Goal: Task Accomplishment & Management: Use online tool/utility

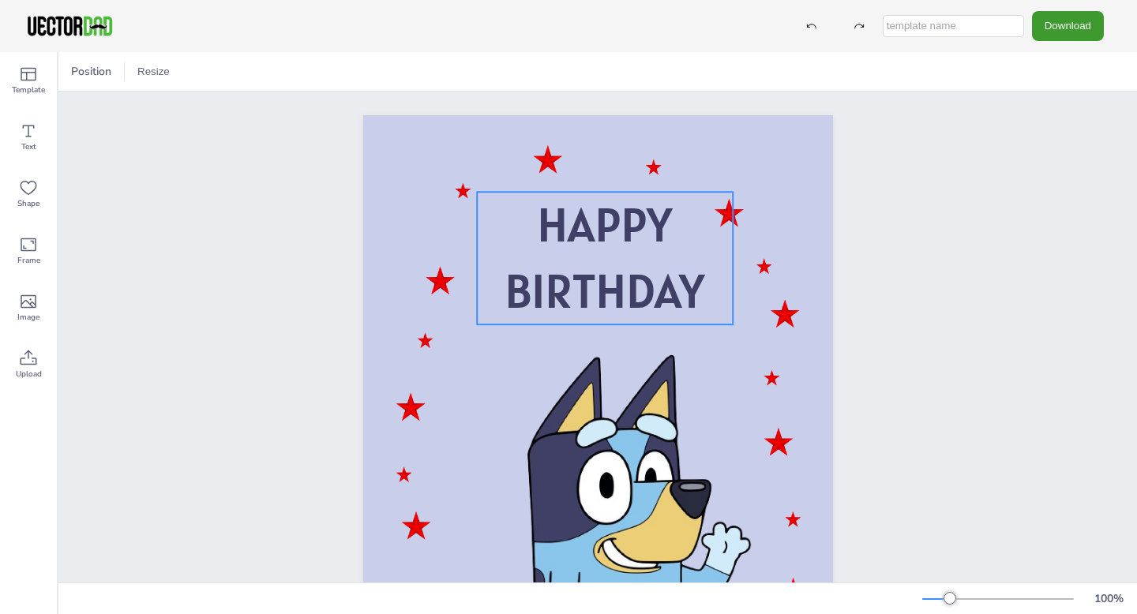
click at [684, 284] on span "BIRTHDAY" at bounding box center [604, 291] width 200 height 61
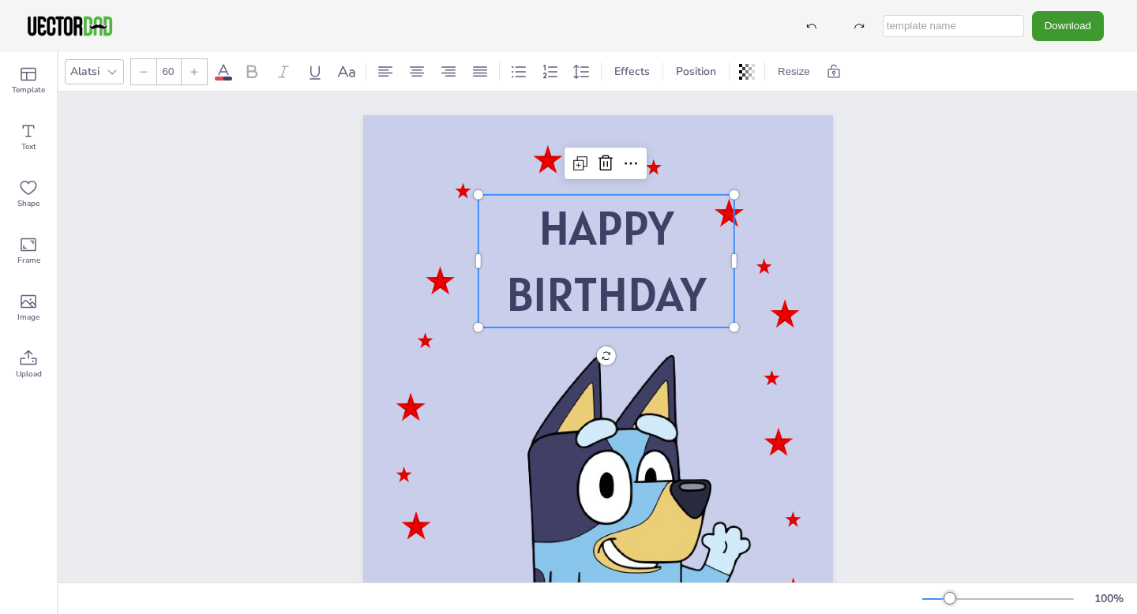
click at [700, 293] on span "BIRTHDAY" at bounding box center [606, 294] width 200 height 61
click at [708, 294] on p "BIRTHDAY" at bounding box center [606, 297] width 256 height 66
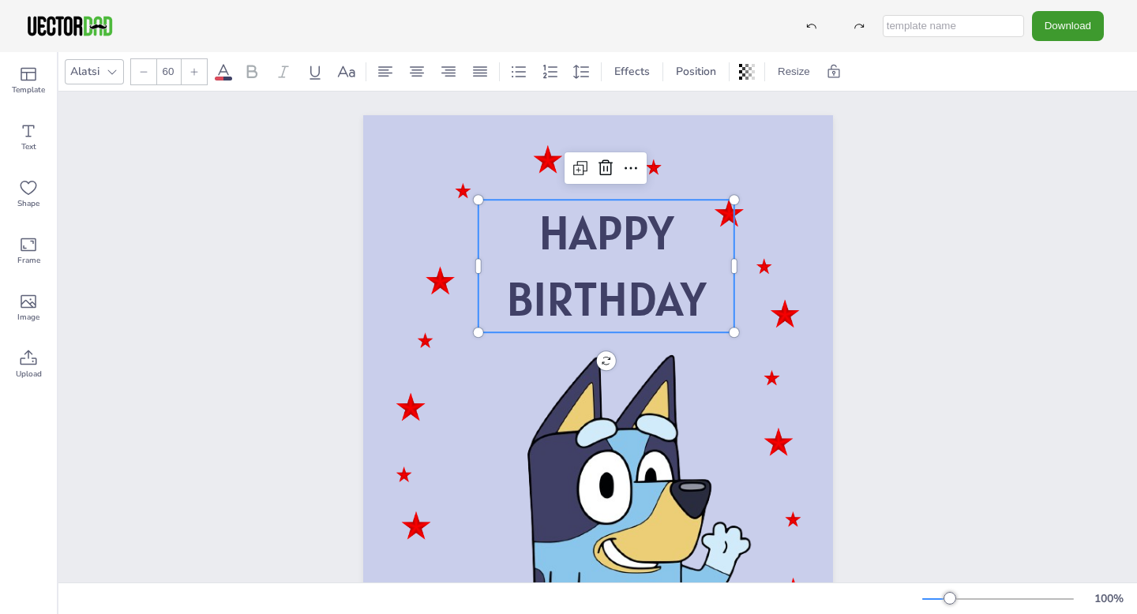
click at [708, 294] on p "BIRTHDAY" at bounding box center [606, 299] width 256 height 66
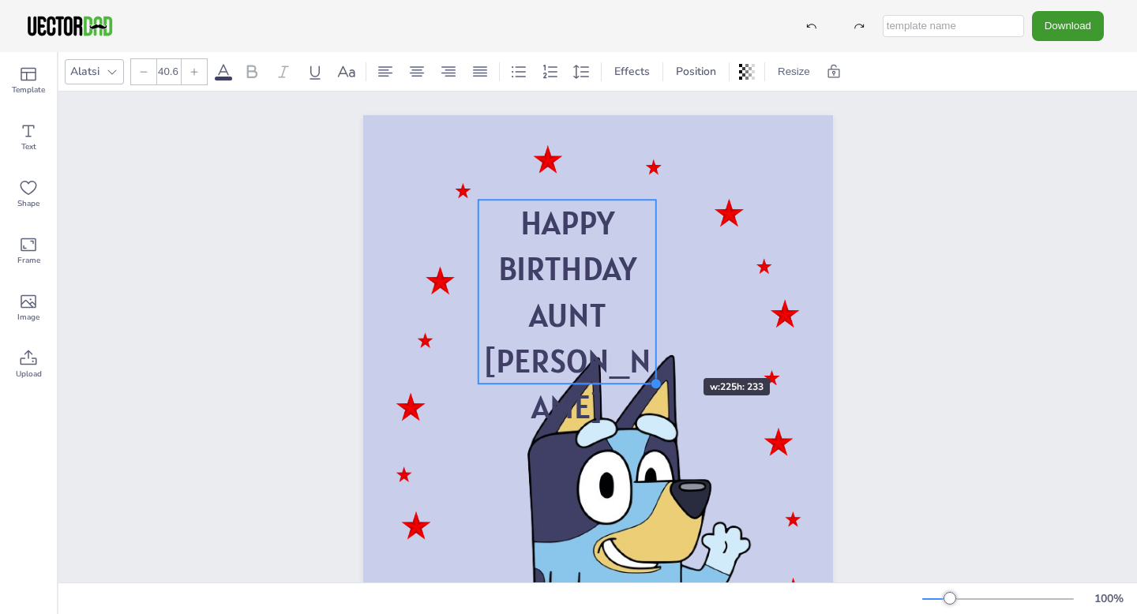
type input "40.4"
drag, startPoint x: 734, startPoint y: 468, endPoint x: 650, endPoint y: 339, distance: 153.5
click at [650, 339] on div "HAPPY BIRTHDAY AUNT [PERSON_NAME] HAPPY BIRTHDAY AUNT [PERSON_NAME]" at bounding box center [598, 447] width 470 height 665
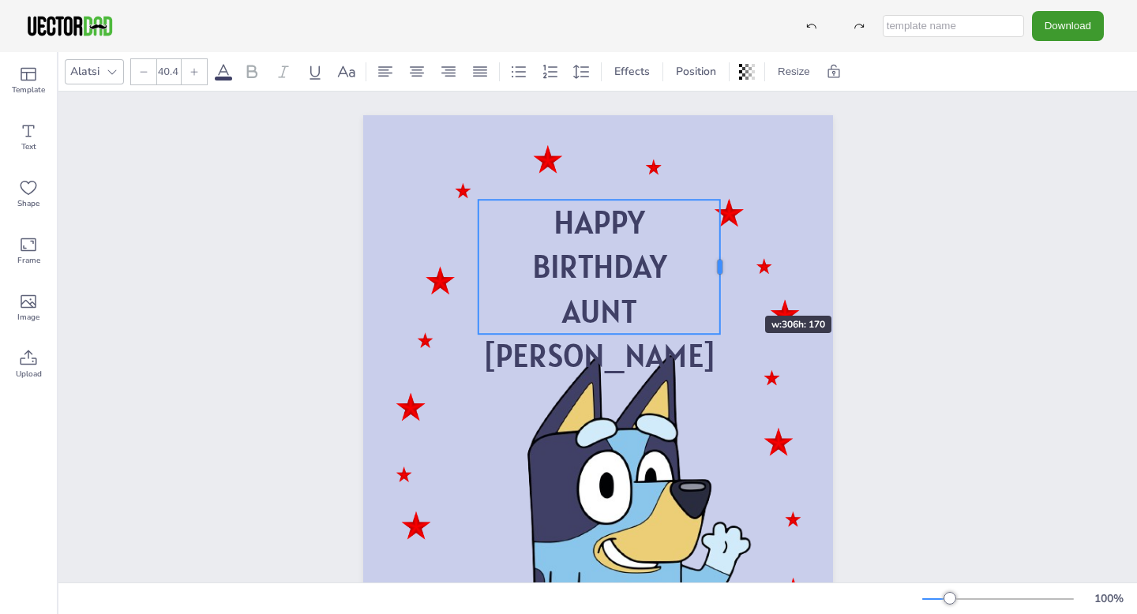
drag, startPoint x: 648, startPoint y: 290, endPoint x: 718, endPoint y: 288, distance: 69.5
click at [718, 288] on div at bounding box center [720, 267] width 13 height 134
click at [980, 231] on div "HAPPY BIRTHDAY AUNT [PERSON_NAME] HAPPY BIRTHDAY AUNT [PERSON_NAME]" at bounding box center [597, 448] width 1078 height 712
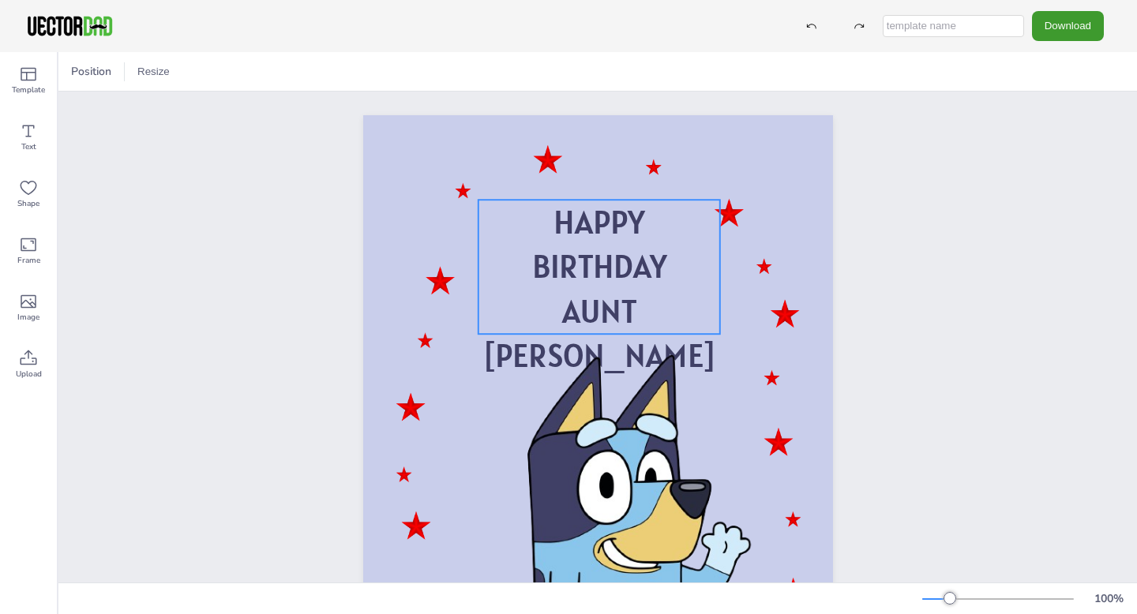
click at [641, 289] on p "AUNT [PERSON_NAME]" at bounding box center [599, 333] width 242 height 89
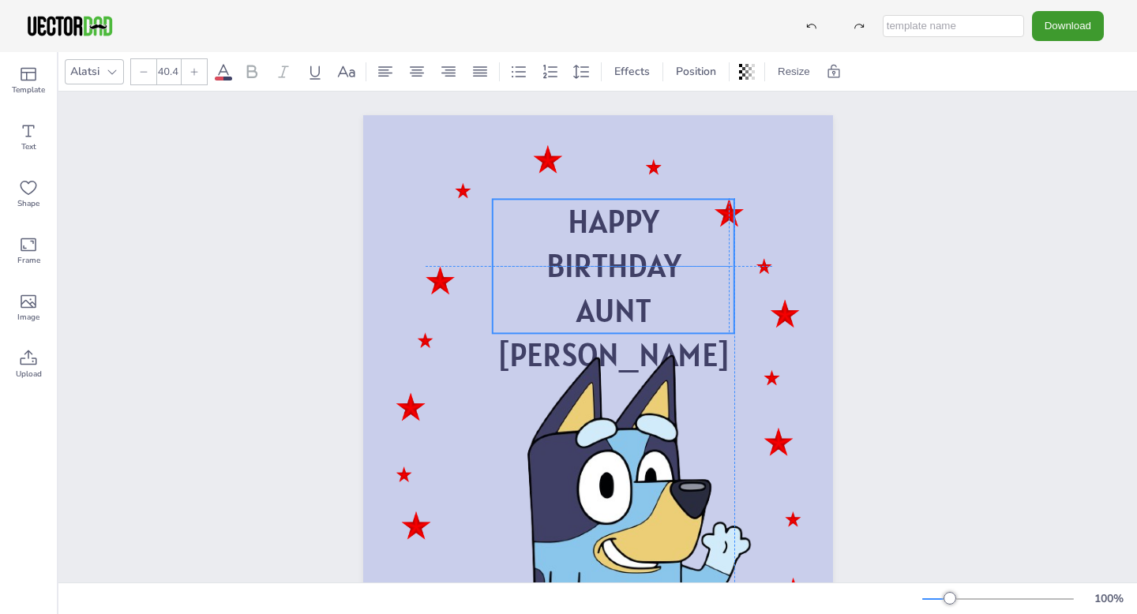
drag, startPoint x: 641, startPoint y: 288, endPoint x: 653, endPoint y: 287, distance: 11.9
click at [653, 287] on div "HAPPY BIRTHDAY AUNT [PERSON_NAME]" at bounding box center [613, 288] width 242 height 178
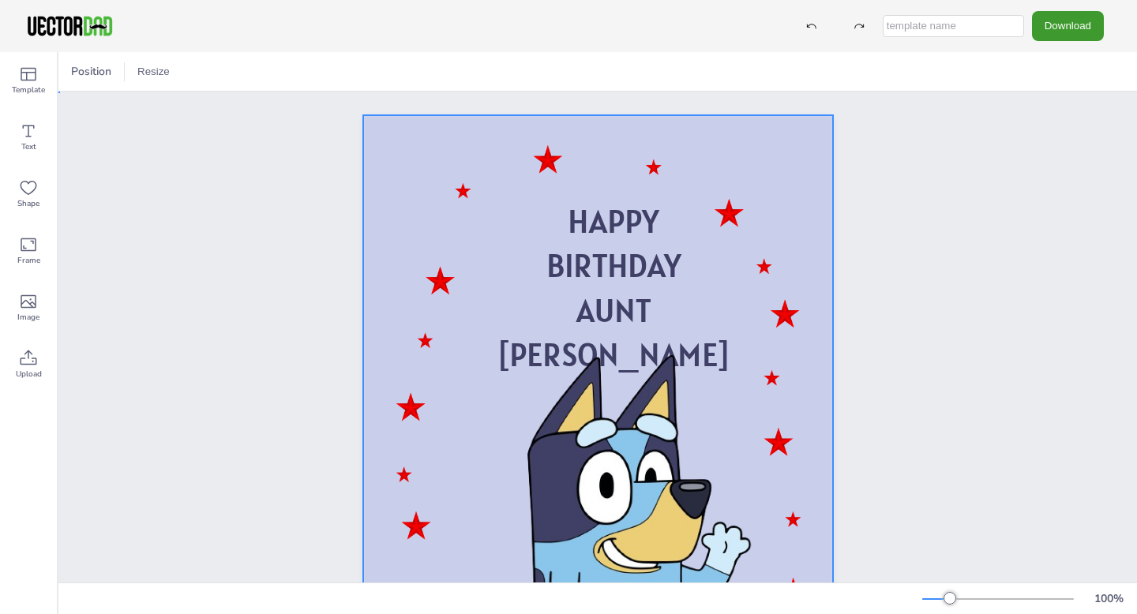
click at [751, 151] on div at bounding box center [598, 447] width 470 height 665
click at [73, 73] on div at bounding box center [77, 71] width 19 height 19
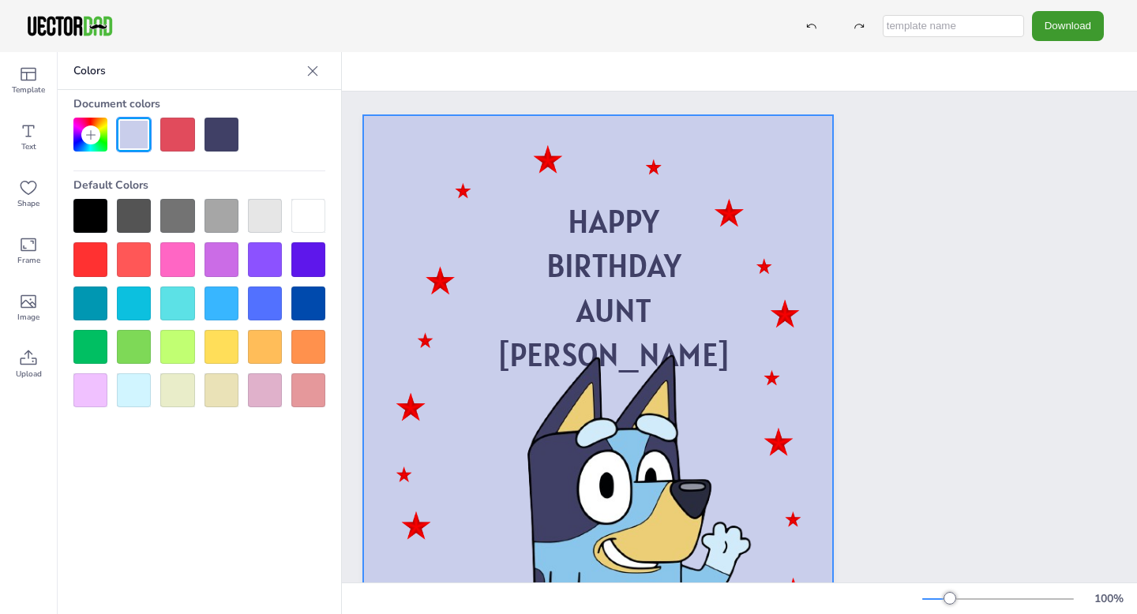
click at [202, 153] on div "Document colors Default Colors" at bounding box center [199, 248] width 283 height 317
click at [201, 152] on div "Document colors Default Colors" at bounding box center [199, 248] width 283 height 317
click at [173, 267] on div at bounding box center [177, 259] width 34 height 34
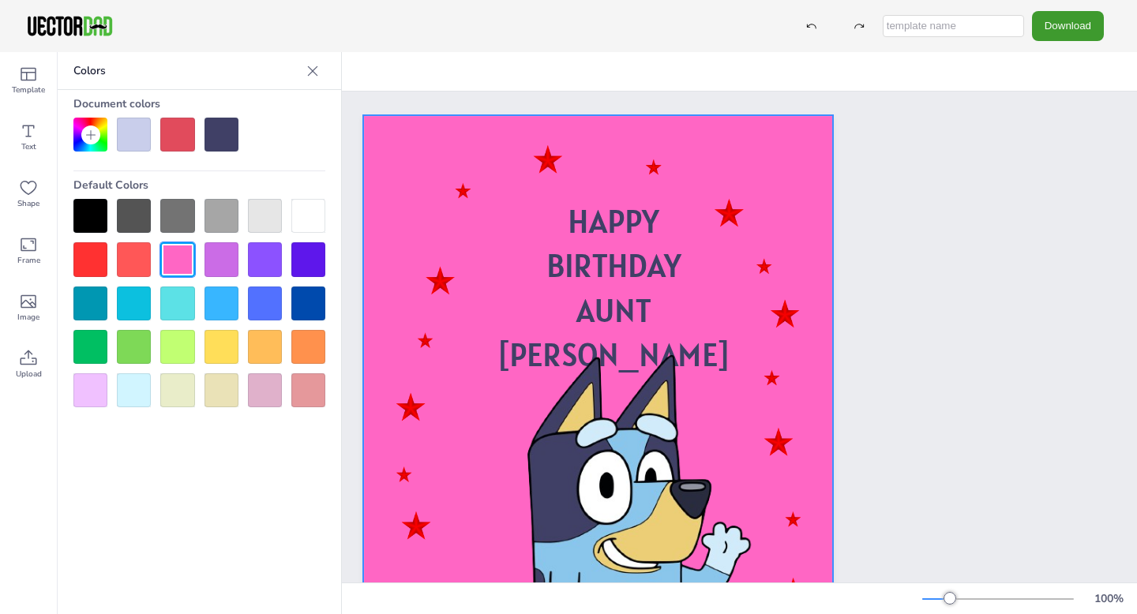
click at [170, 320] on div at bounding box center [199, 303] width 252 height 208
click at [216, 309] on div at bounding box center [221, 304] width 34 height 34
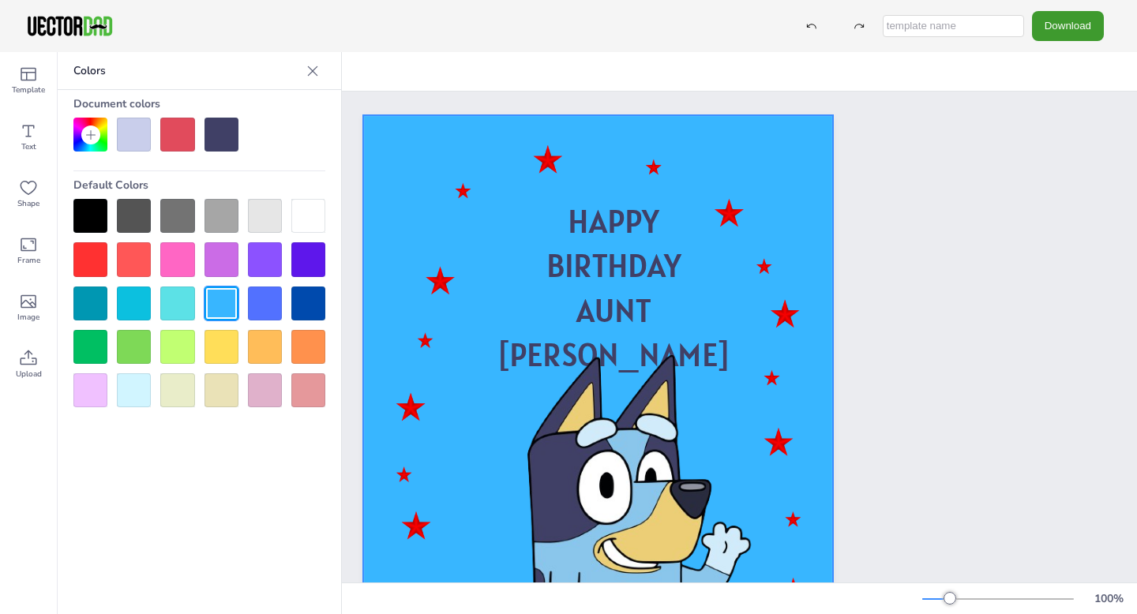
click at [185, 306] on div at bounding box center [177, 304] width 34 height 34
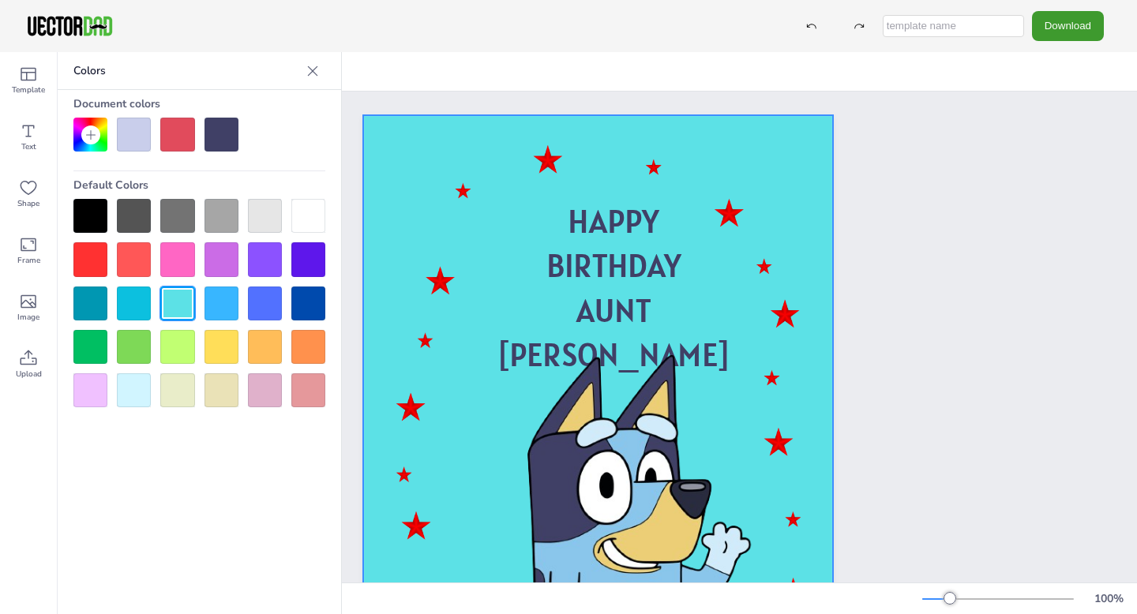
click at [136, 305] on div at bounding box center [134, 304] width 34 height 34
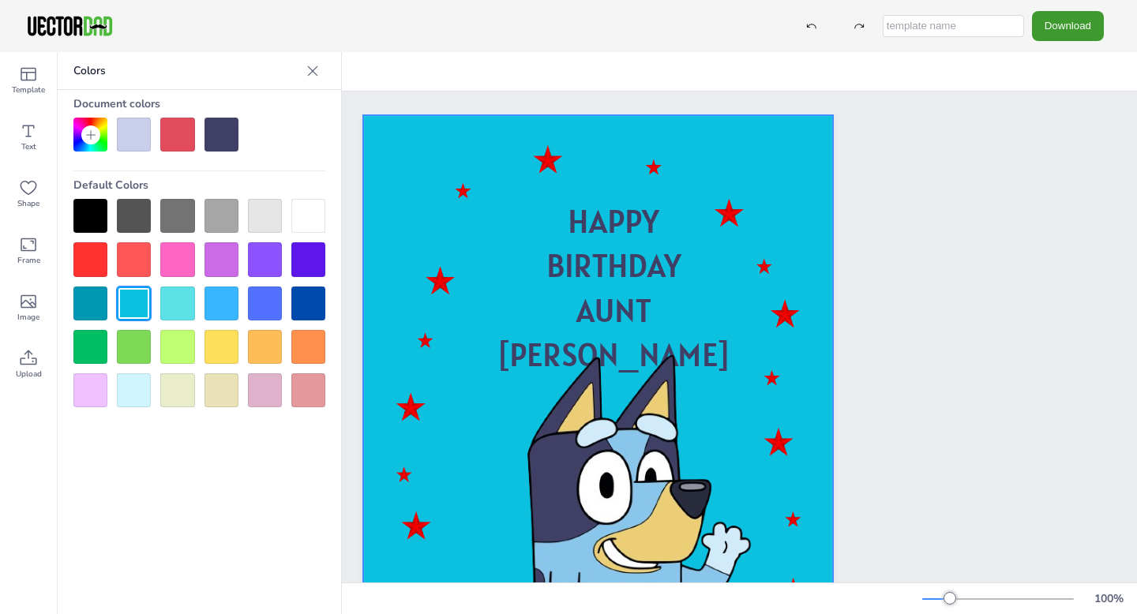
click at [219, 352] on div at bounding box center [221, 347] width 34 height 34
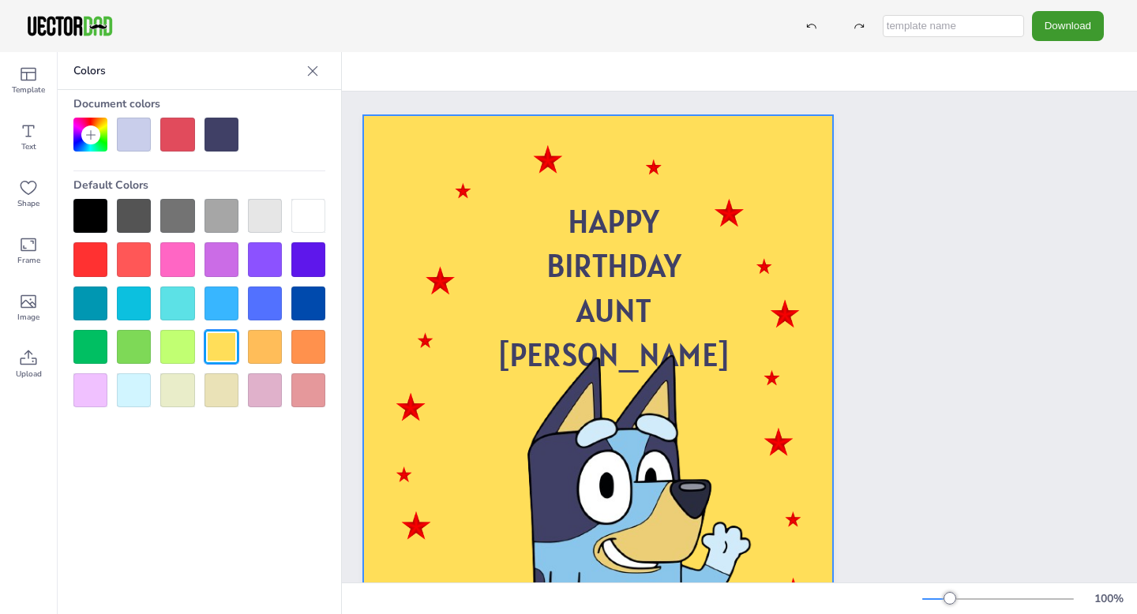
click at [252, 350] on div at bounding box center [265, 347] width 34 height 34
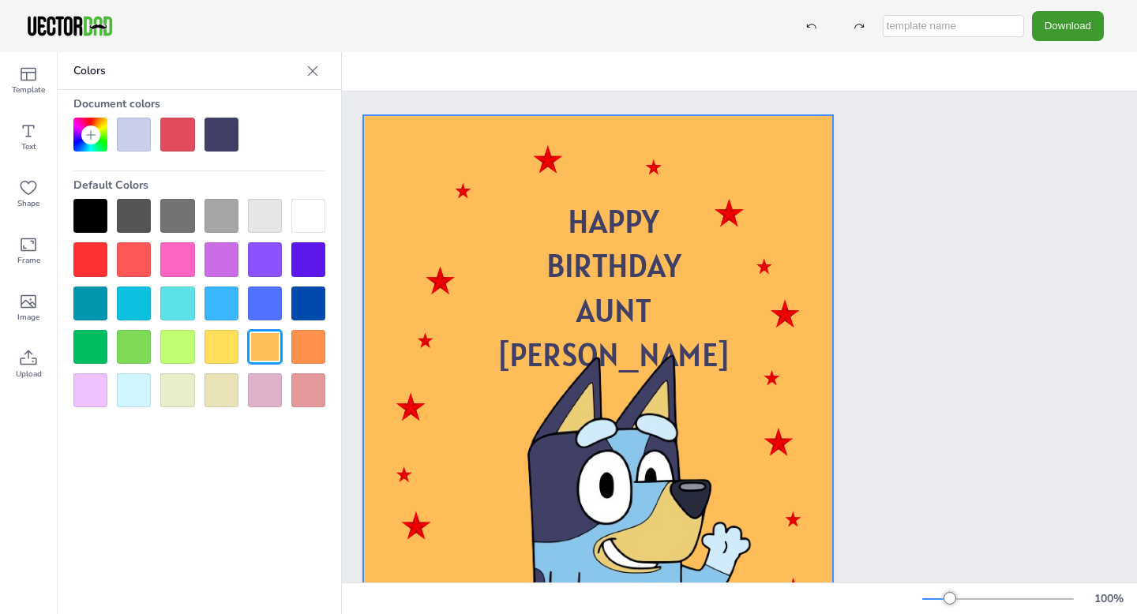
click at [331, 354] on div "Document colors Default Colors" at bounding box center [199, 248] width 283 height 317
click at [310, 349] on div at bounding box center [308, 347] width 34 height 34
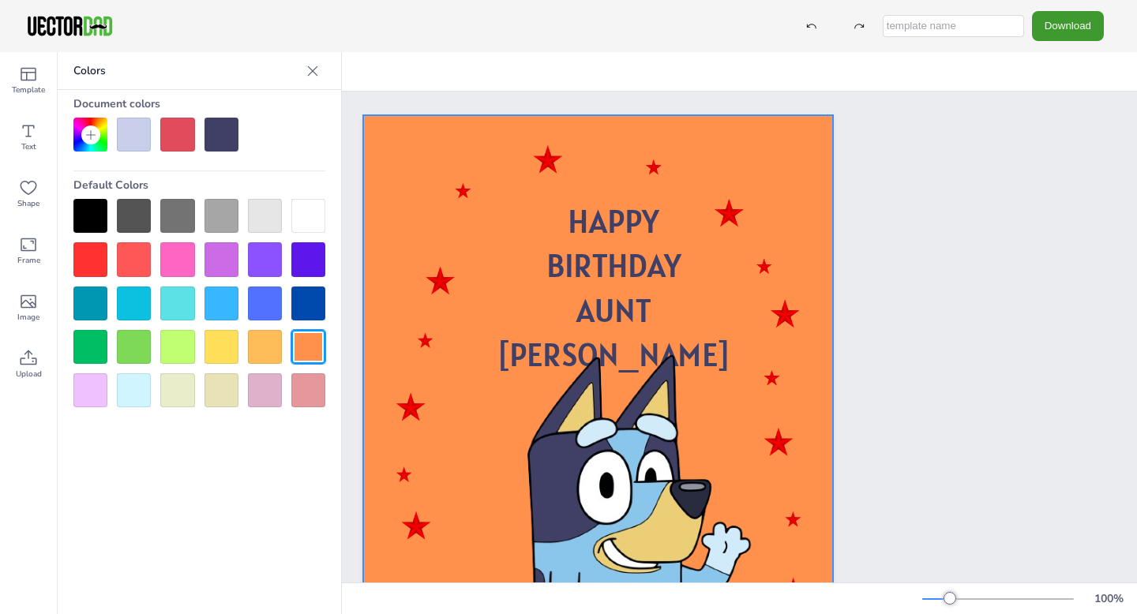
click at [77, 390] on div at bounding box center [90, 390] width 34 height 34
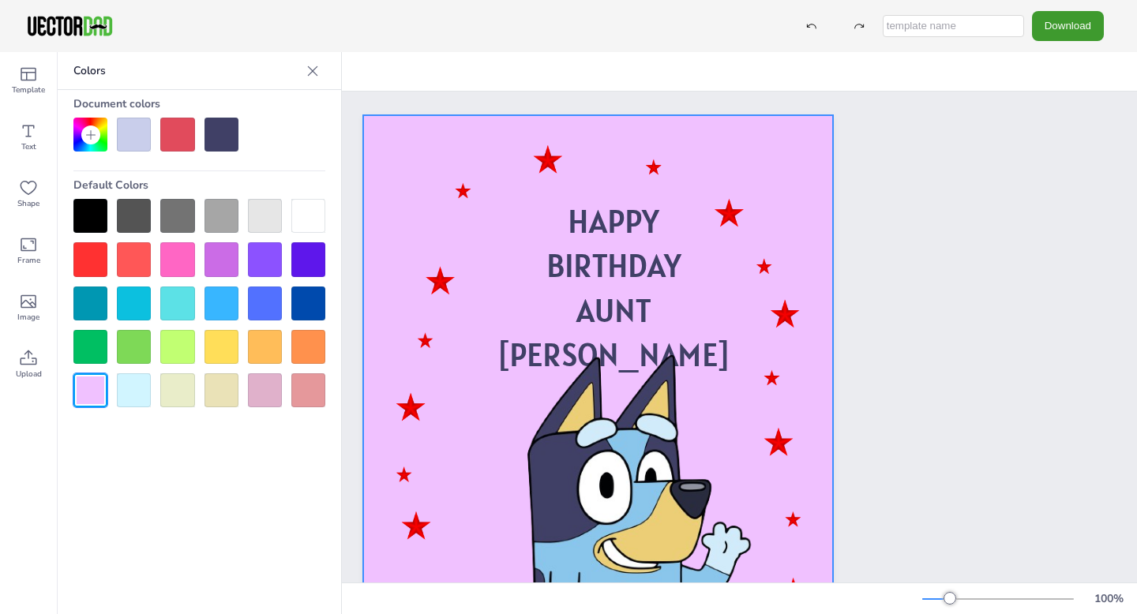
click at [125, 397] on div at bounding box center [134, 390] width 34 height 34
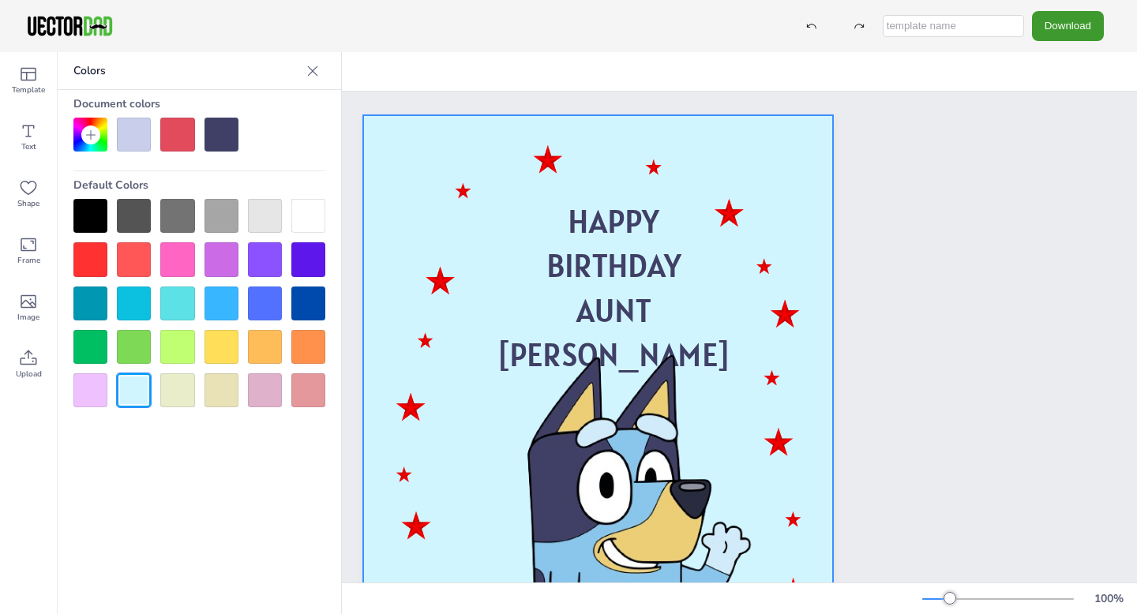
click at [175, 397] on div at bounding box center [177, 390] width 34 height 34
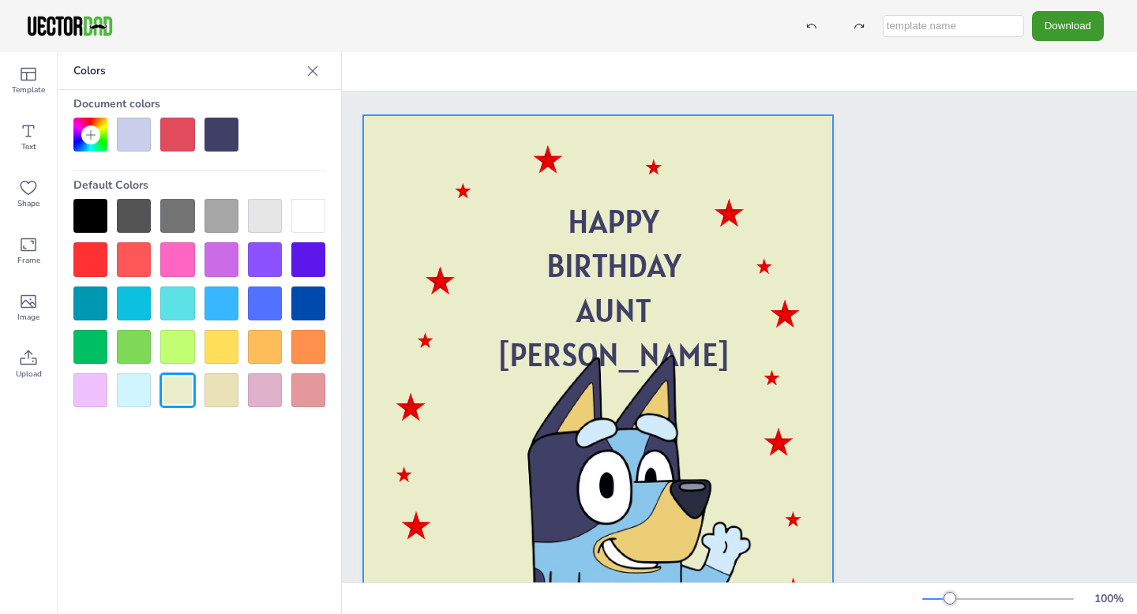
click at [229, 396] on div at bounding box center [221, 390] width 34 height 34
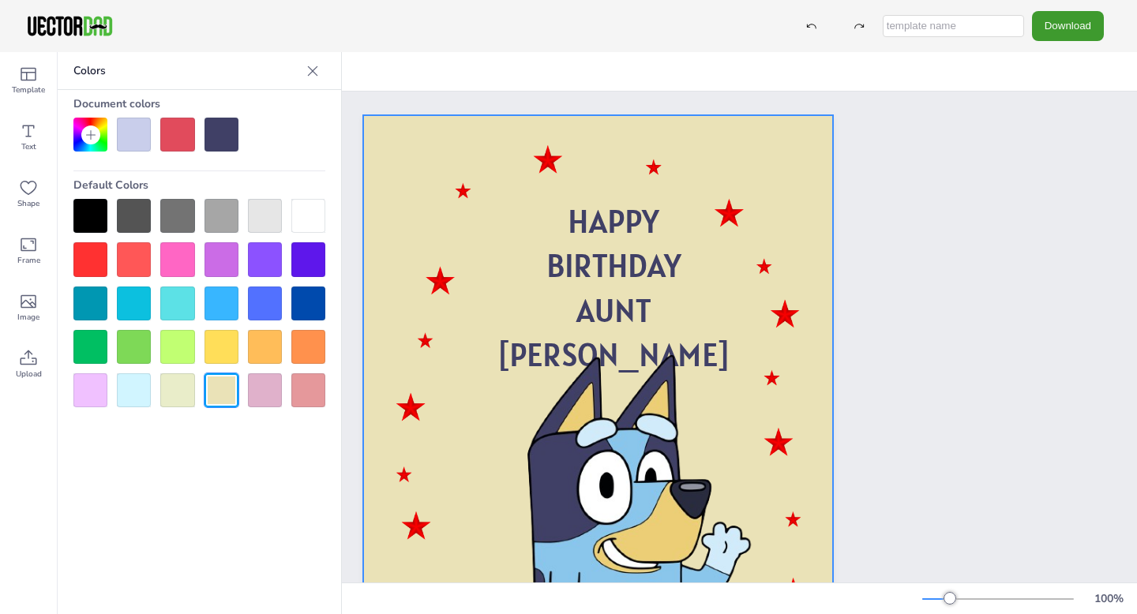
click at [171, 394] on div at bounding box center [177, 390] width 34 height 34
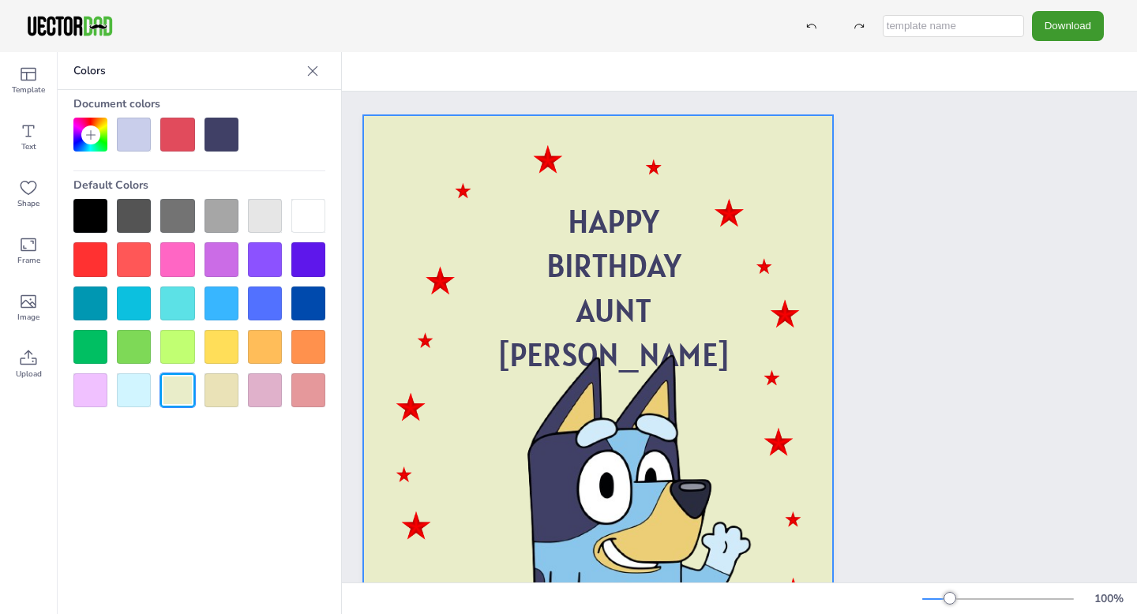
click at [268, 391] on div at bounding box center [265, 390] width 34 height 34
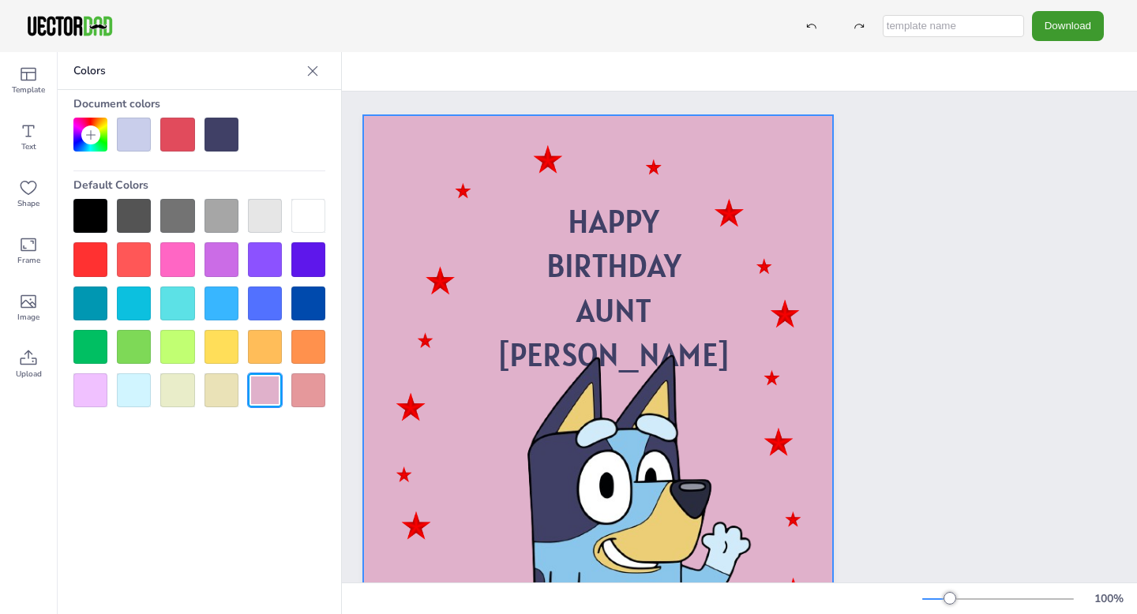
click at [309, 394] on div at bounding box center [308, 390] width 34 height 34
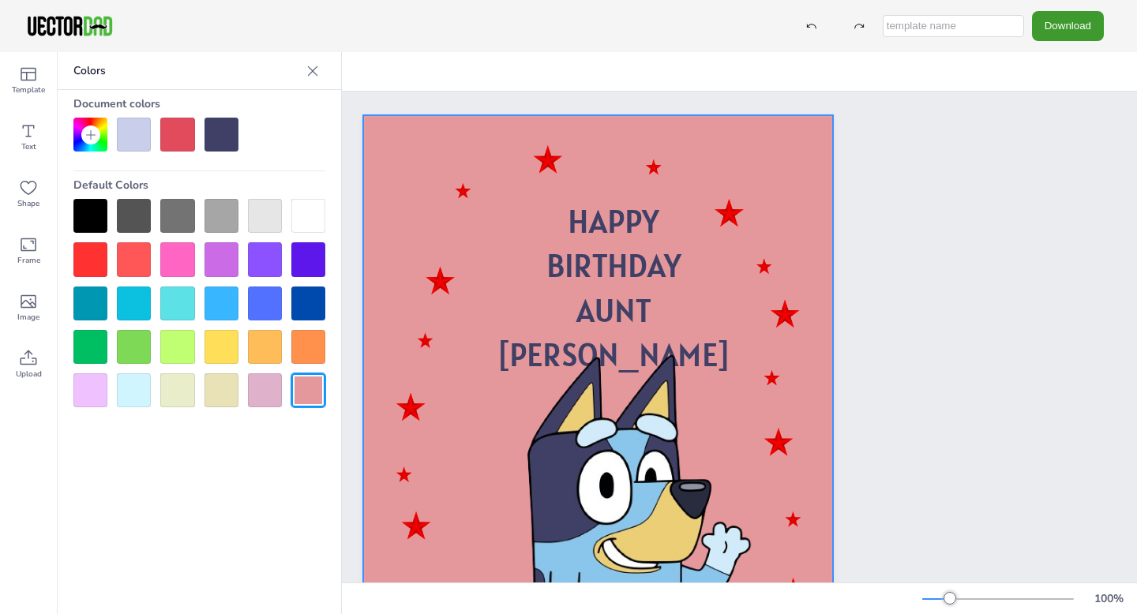
click at [265, 393] on div at bounding box center [265, 390] width 34 height 34
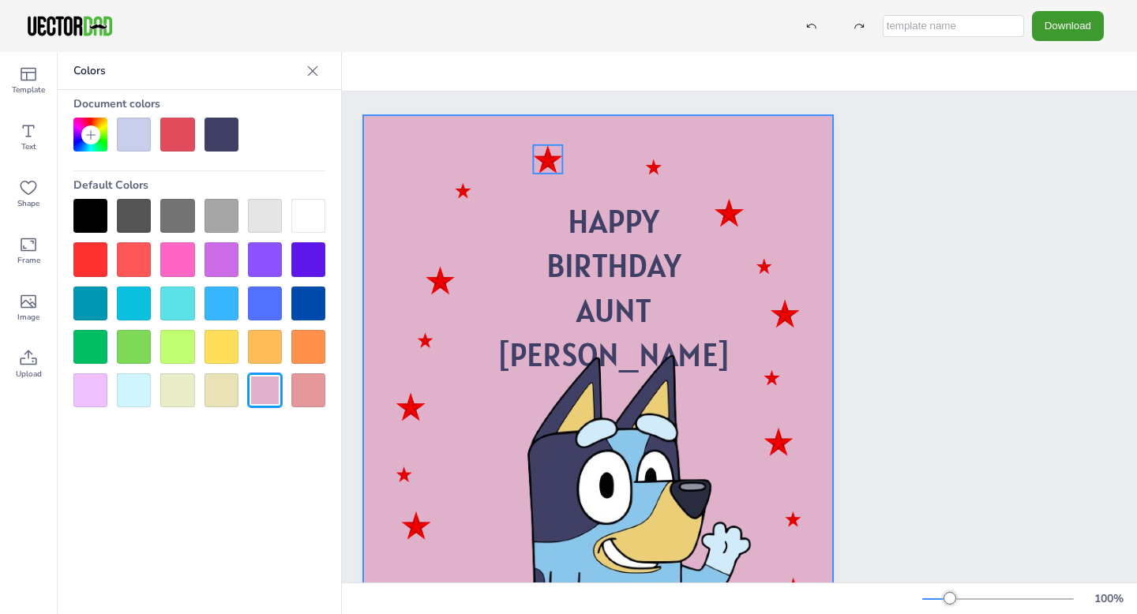
click at [554, 162] on div at bounding box center [547, 159] width 29 height 28
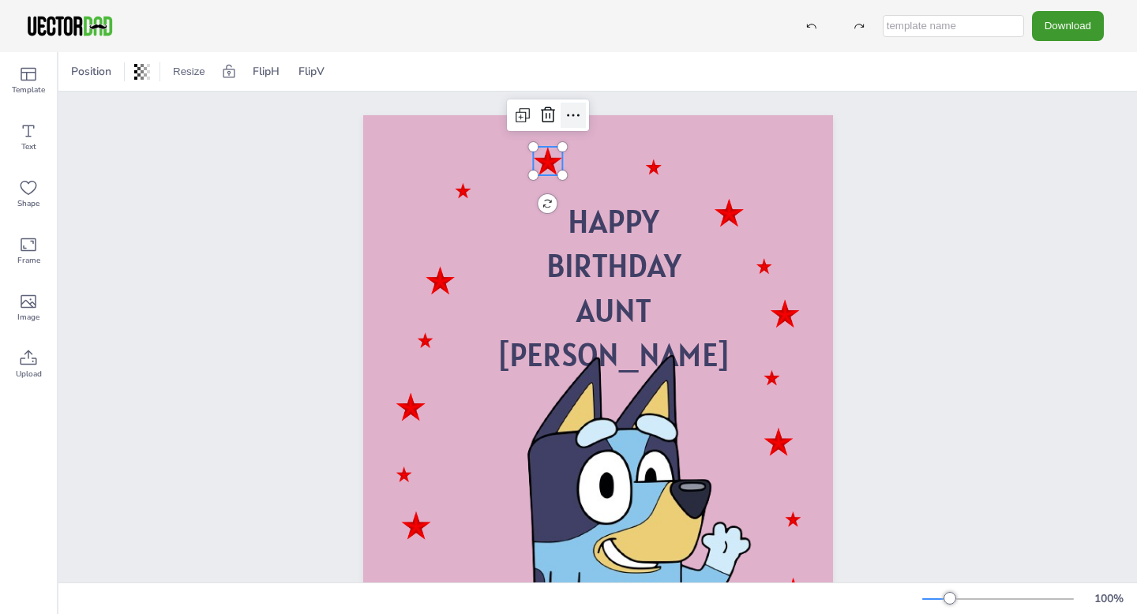
click at [574, 115] on icon at bounding box center [573, 115] width 19 height 19
click at [327, 298] on div "HAPPY BIRTHDAY AUNT [PERSON_NAME]" at bounding box center [597, 448] width 605 height 712
click at [1078, 25] on button "Download" at bounding box center [1068, 25] width 72 height 29
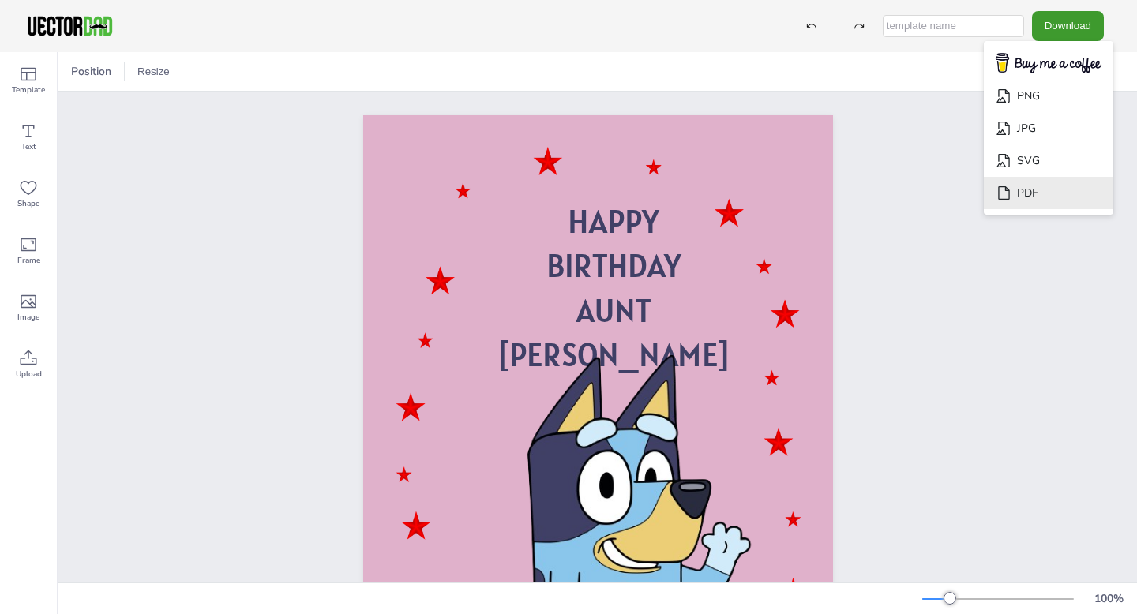
click at [1059, 197] on li "PDF" at bounding box center [1048, 193] width 129 height 32
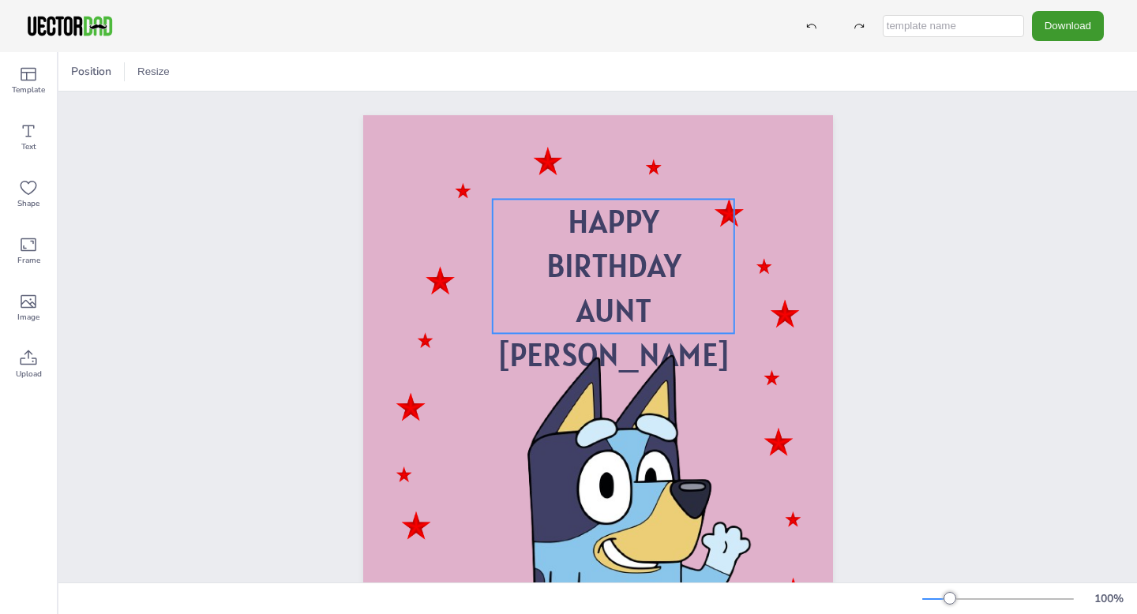
click at [628, 304] on span "AUNT [PERSON_NAME]" at bounding box center [613, 333] width 233 height 85
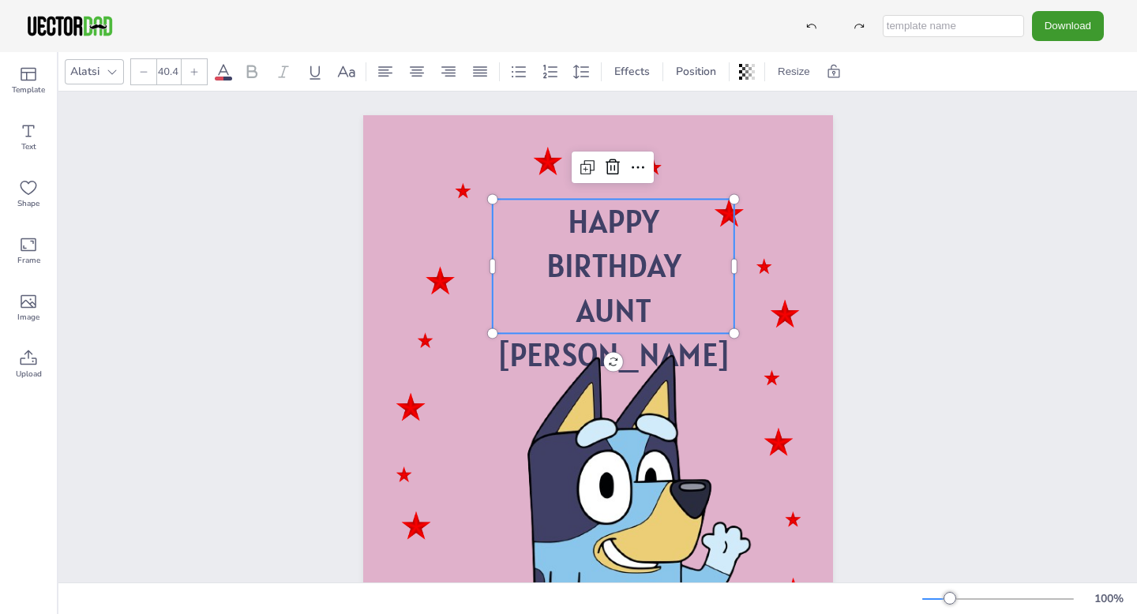
click at [709, 311] on p "AUNT [PERSON_NAME]" at bounding box center [613, 333] width 242 height 89
click at [695, 311] on span "AUNT [PERSON_NAME]" at bounding box center [613, 333] width 233 height 85
click at [700, 312] on p "AUNT [PERSON_NAME]" at bounding box center [613, 333] width 242 height 89
click at [645, 309] on span "AUNT [PERSON_NAME]" at bounding box center [613, 333] width 233 height 85
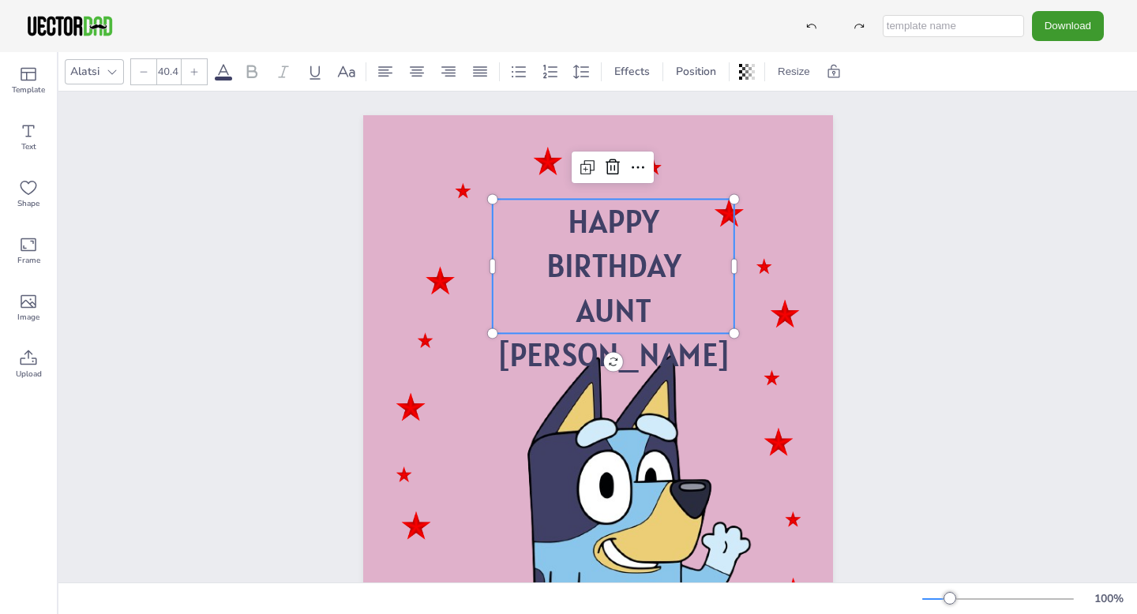
click at [718, 309] on span "AUNT [PERSON_NAME]" at bounding box center [613, 333] width 233 height 85
click at [962, 95] on div "HAPPY BIRTHDAY AUNT [PERSON_NAME] HAPPY BIRTHDAY AUNT [PERSON_NAME]" at bounding box center [597, 448] width 1078 height 712
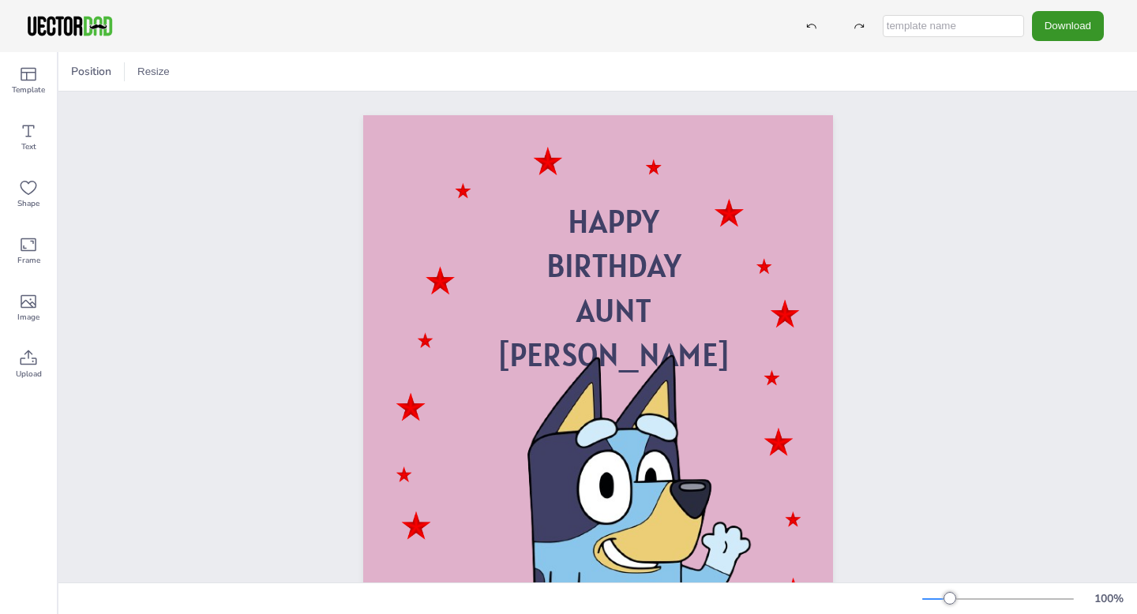
click at [1071, 17] on button "Download" at bounding box center [1068, 25] width 72 height 29
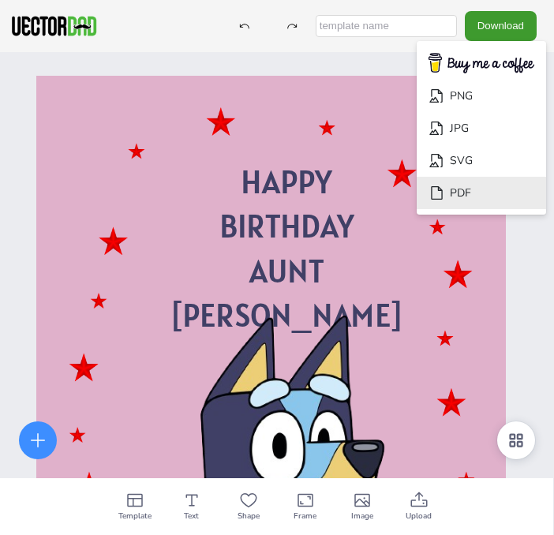
click at [491, 191] on li "PDF" at bounding box center [481, 193] width 129 height 32
